Goal: Navigation & Orientation: Find specific page/section

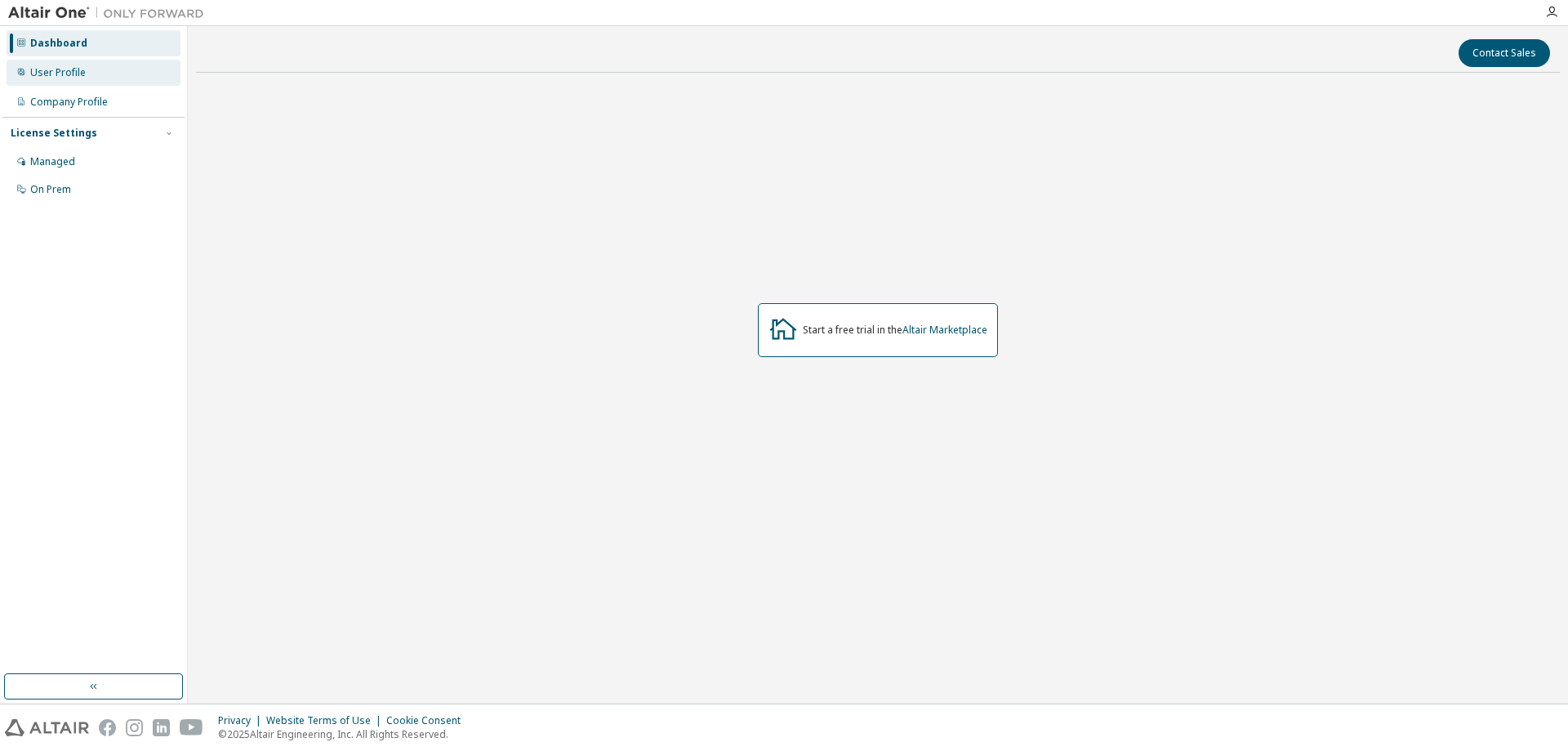
click at [50, 72] on div "User Profile" at bounding box center [59, 72] width 56 height 13
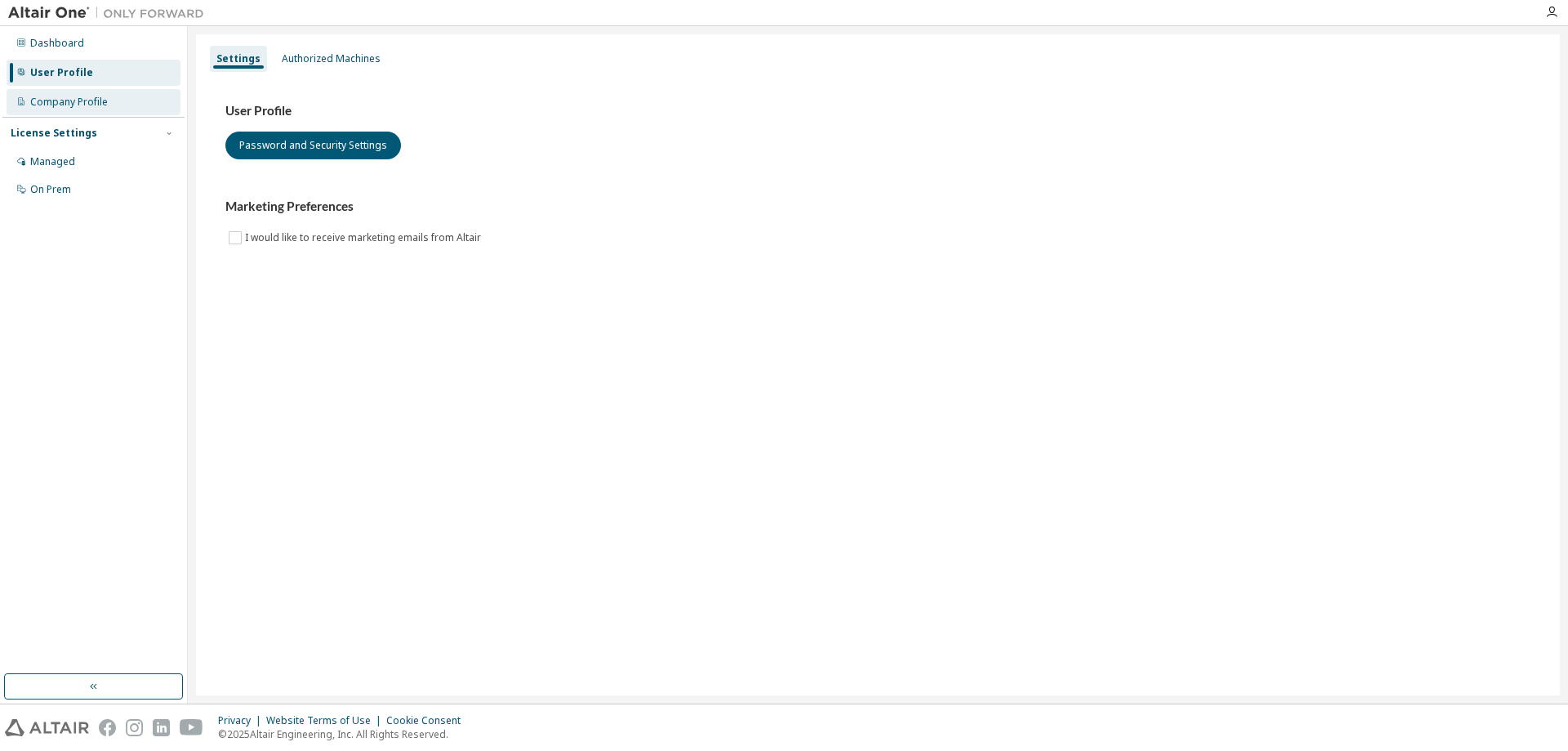
click at [76, 96] on div "Company Profile" at bounding box center [69, 102] width 77 height 13
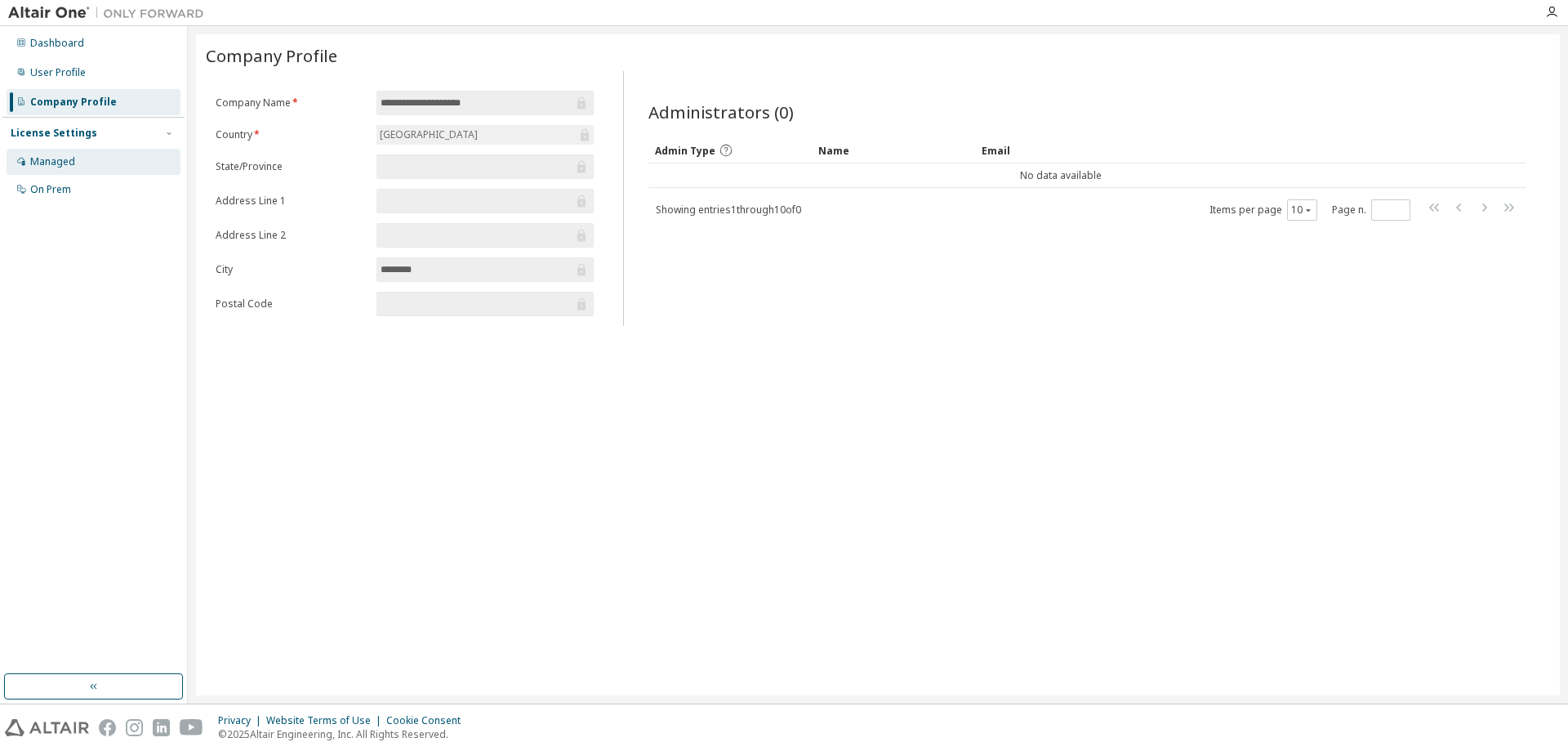
click at [74, 162] on div "Managed" at bounding box center [93, 162] width 174 height 26
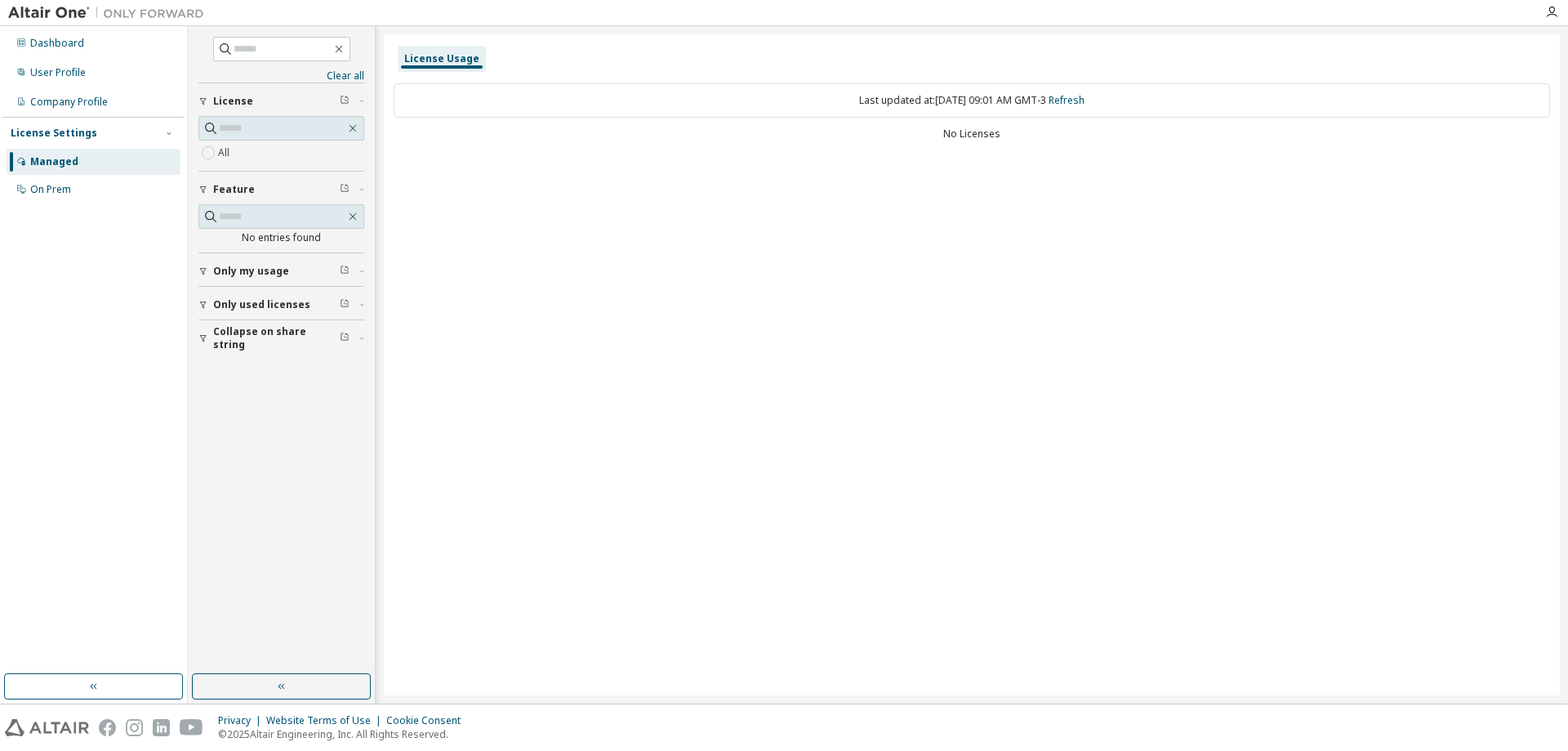
click at [239, 270] on span "Only my usage" at bounding box center [251, 271] width 76 height 13
click at [246, 354] on span "Only used licenses" at bounding box center [261, 352] width 98 height 13
click at [266, 429] on span "Collapse on share string" at bounding box center [276, 433] width 126 height 26
click at [50, 192] on div "On Prem" at bounding box center [51, 190] width 41 height 13
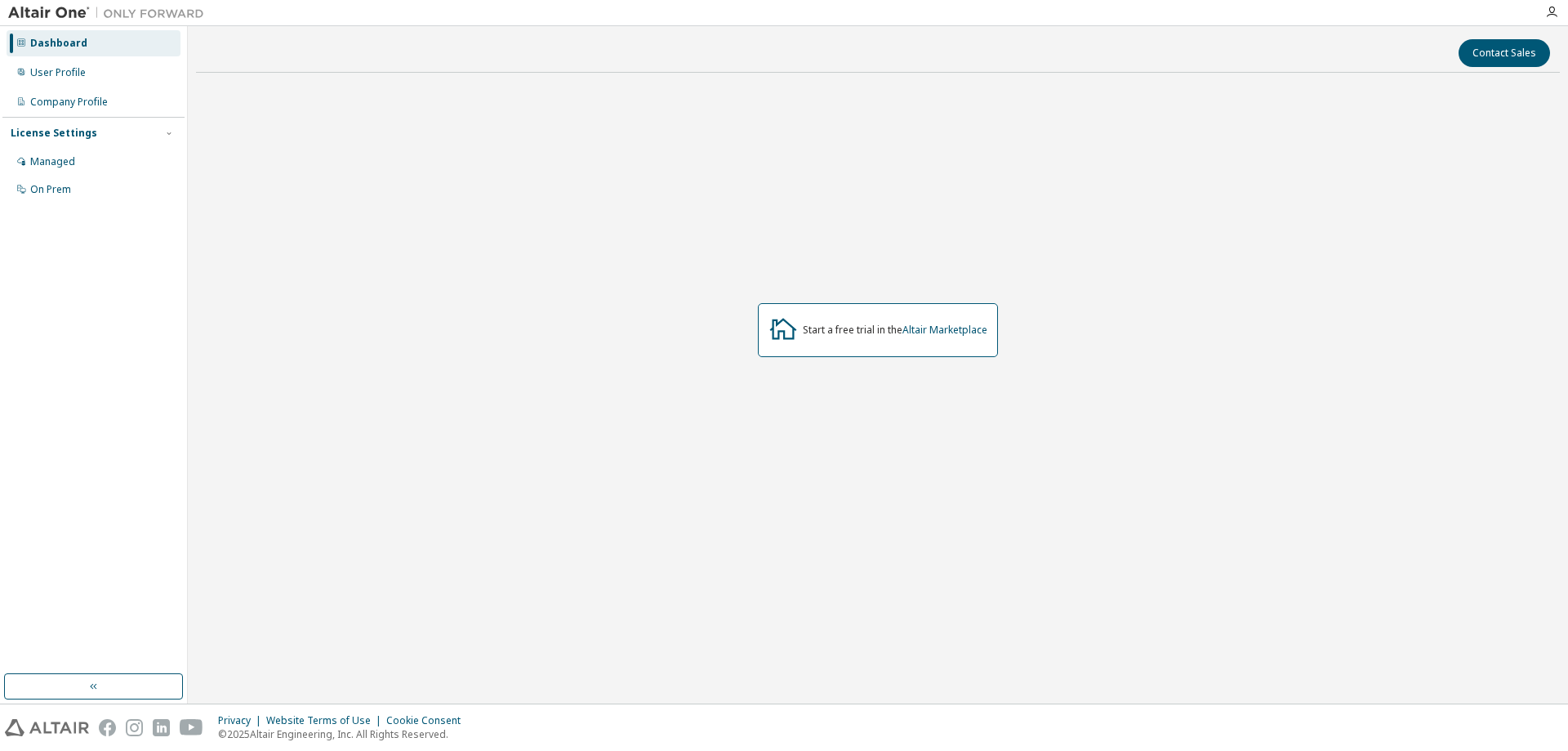
click at [1350, 378] on div "Start a free trial in the Altair Marketplace" at bounding box center [878, 329] width 1364 height 488
